Goal: Task Accomplishment & Management: Use online tool/utility

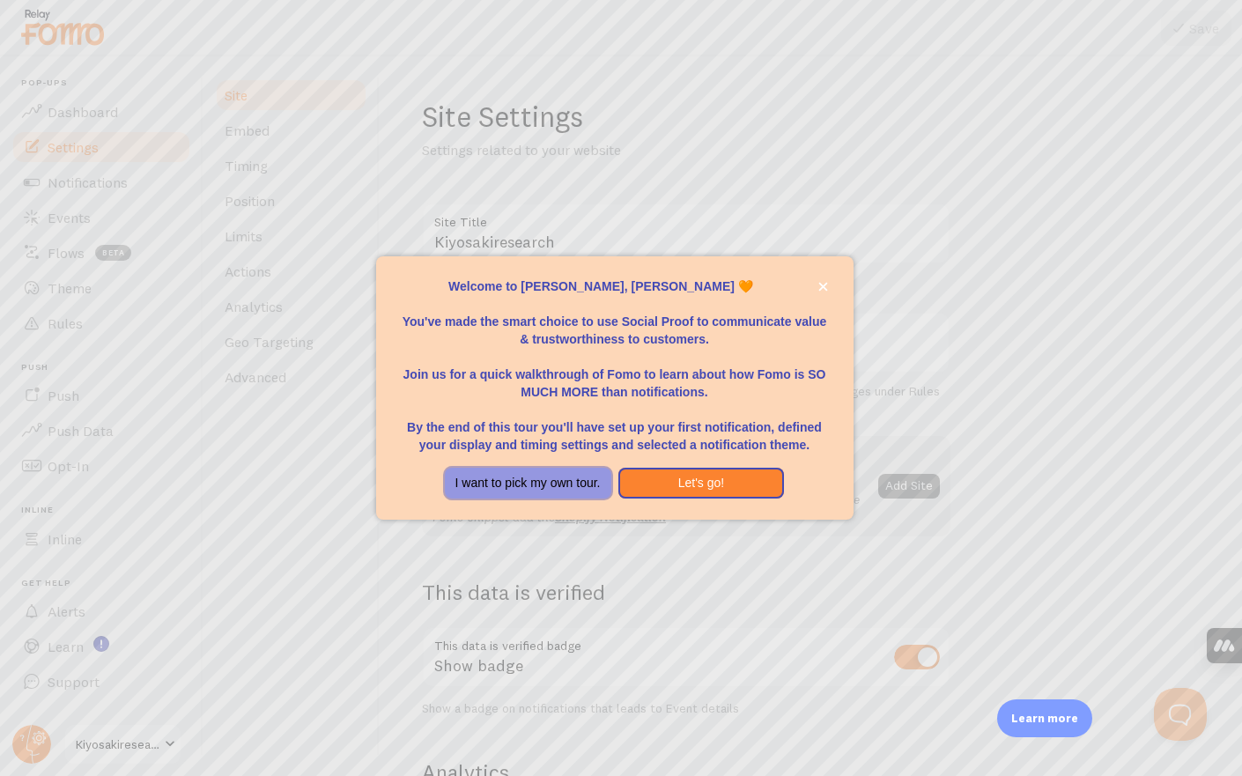
click at [573, 480] on button "I want to pick my own tour." at bounding box center [528, 484] width 166 height 32
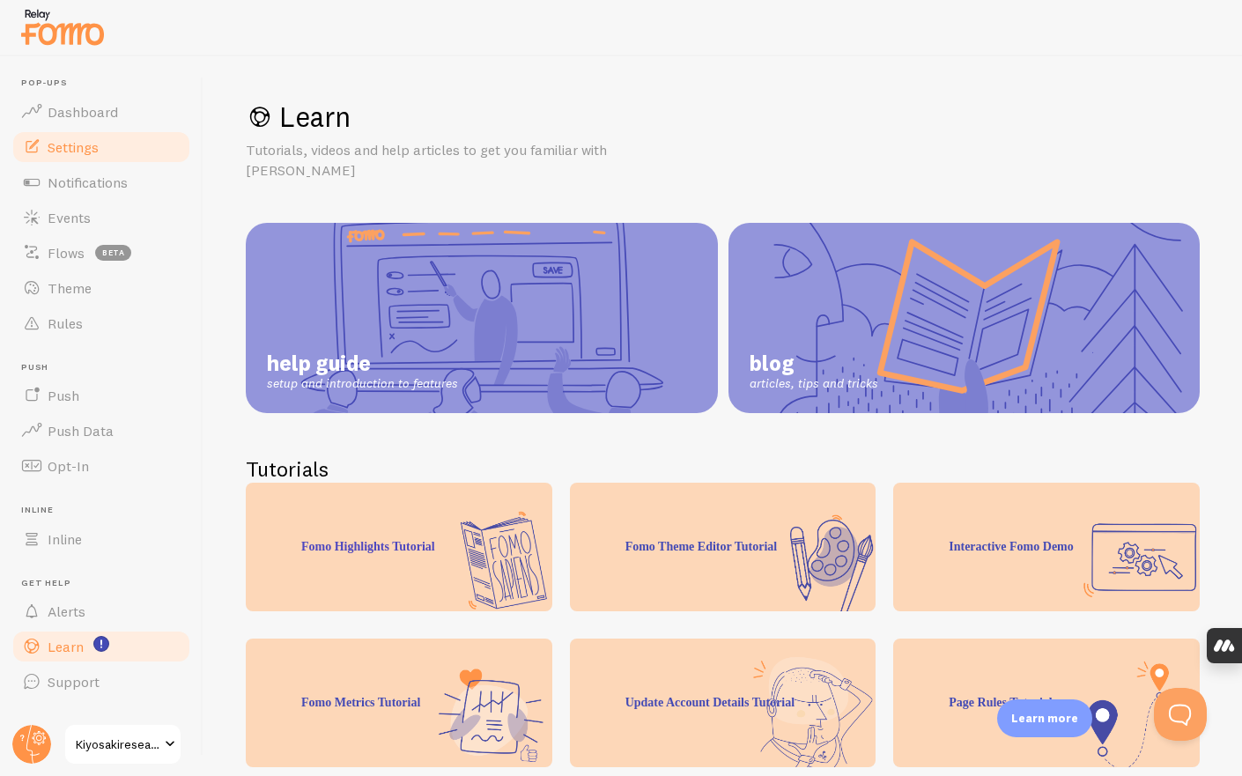
click at [85, 148] on span "Settings" at bounding box center [73, 147] width 51 height 18
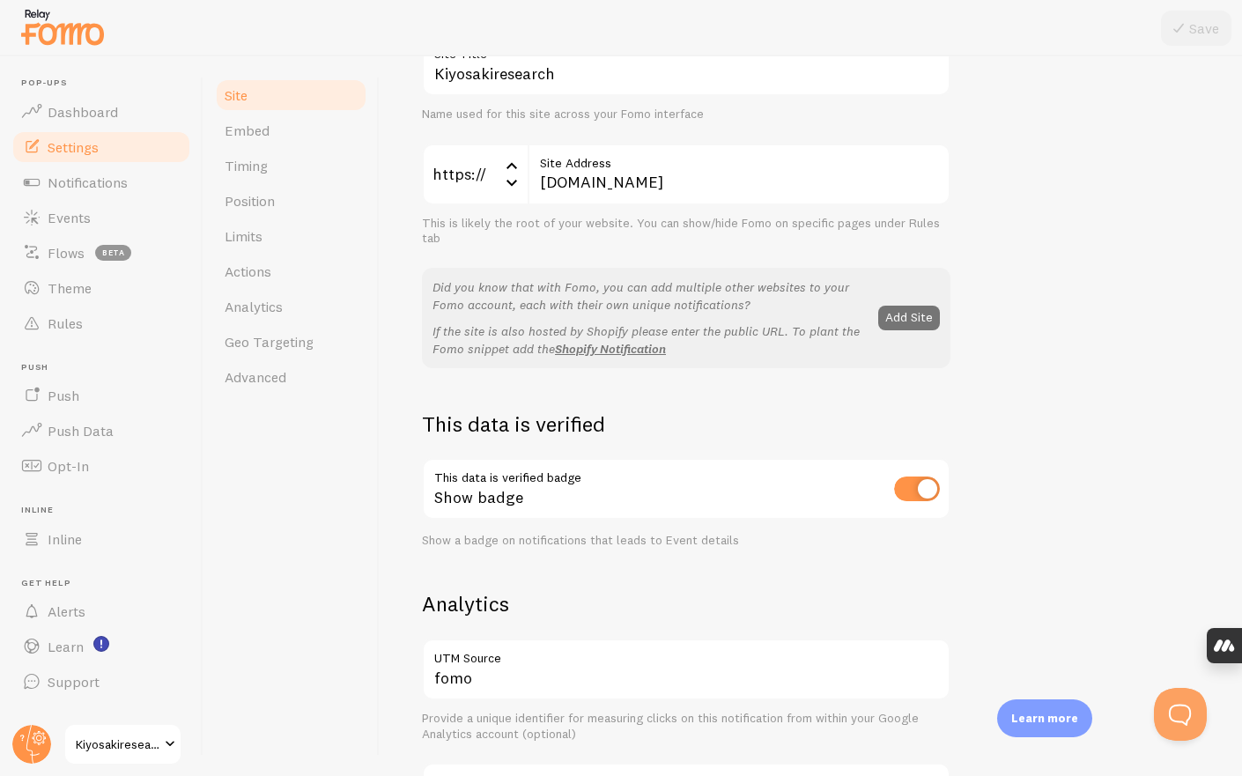
scroll to position [144, 0]
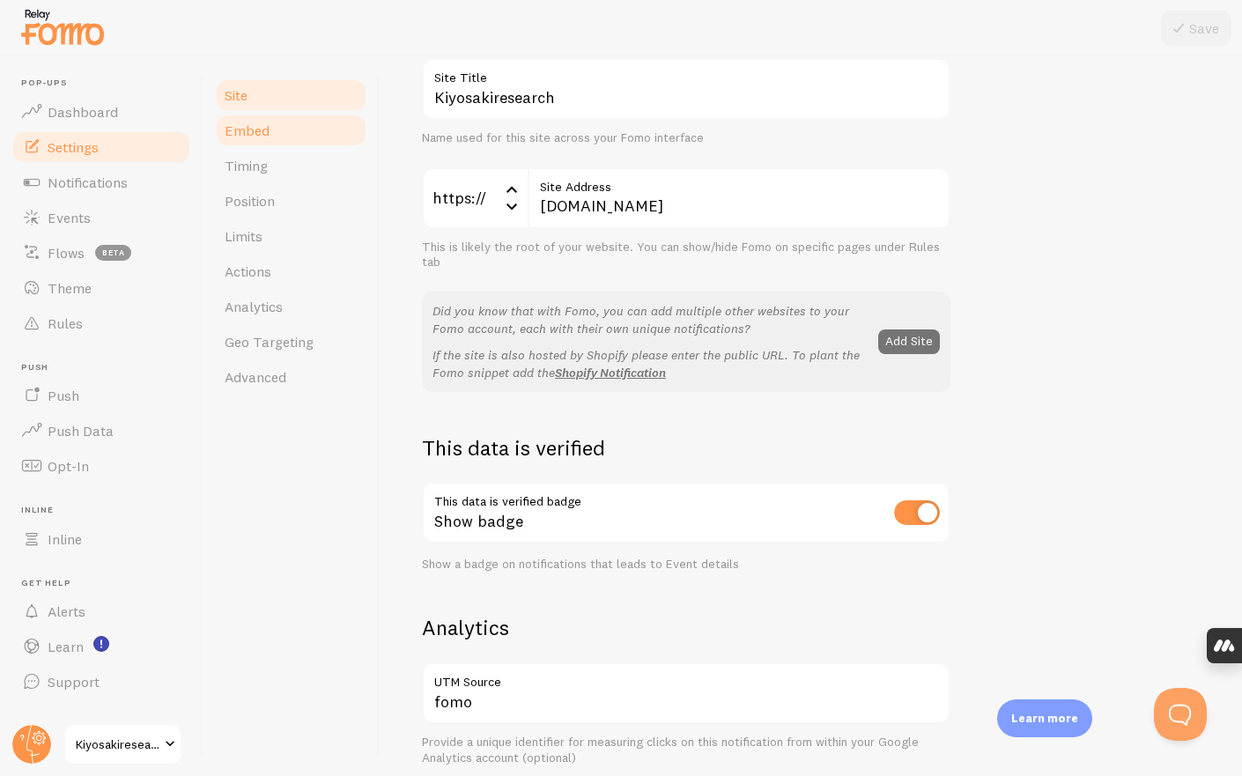
click at [257, 137] on span "Embed" at bounding box center [247, 131] width 45 height 18
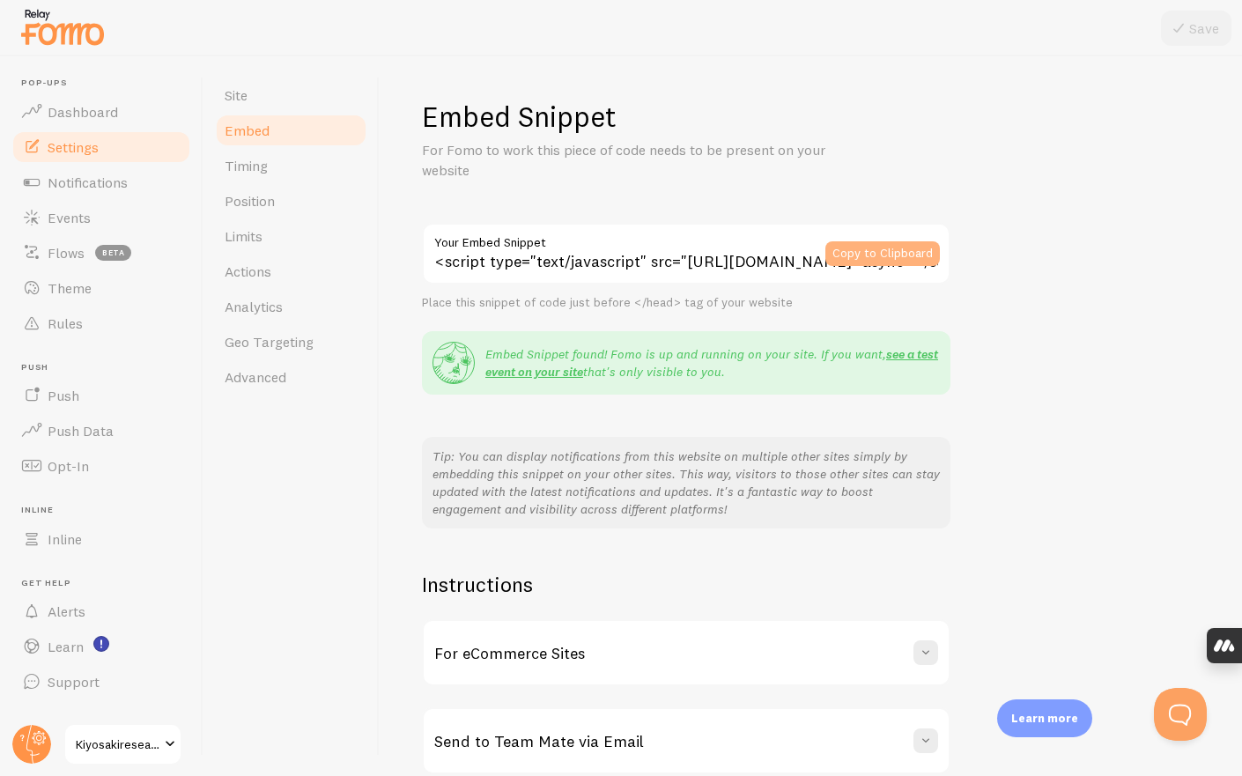
click at [896, 251] on button "Copy to Clipboard" at bounding box center [882, 253] width 115 height 25
